Goal: Check status

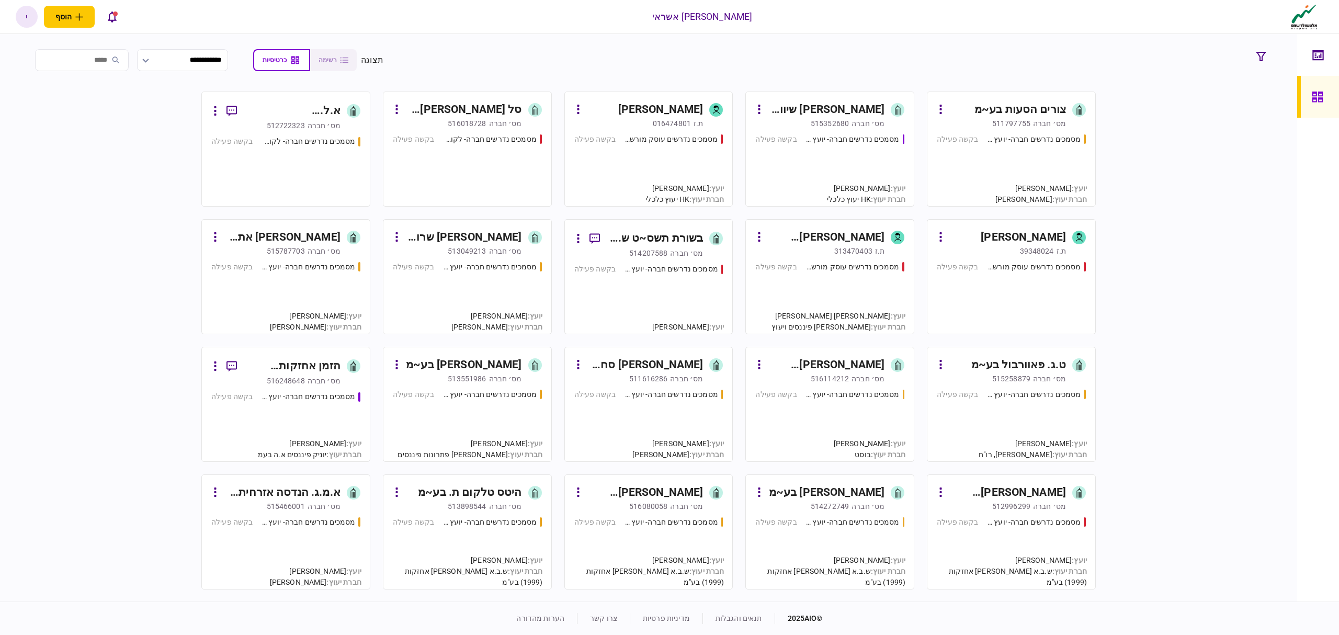
scroll to position [139, 0]
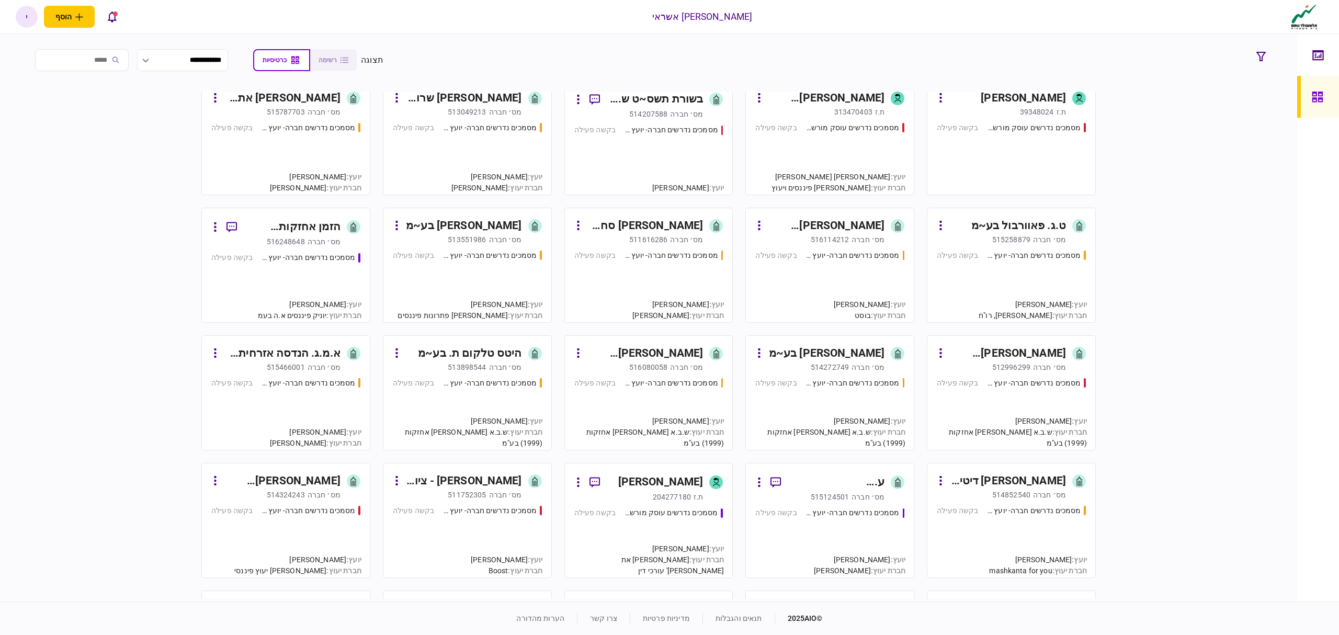
click at [498, 137] on div "מסמכים נדרשים חברה- יועץ - תהליך חברה בקשה פעילה" at bounding box center [467, 153] width 149 height 63
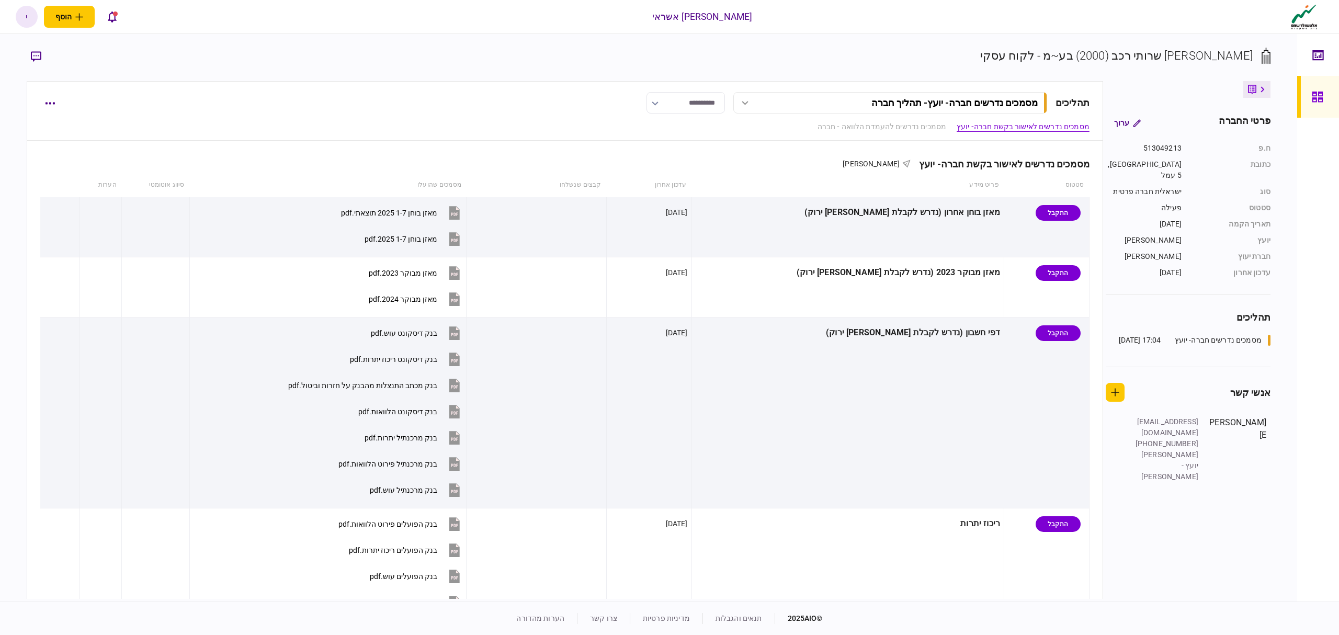
click at [1331, 105] on link at bounding box center [1318, 97] width 42 height 42
